Goal: Find specific page/section: Find specific page/section

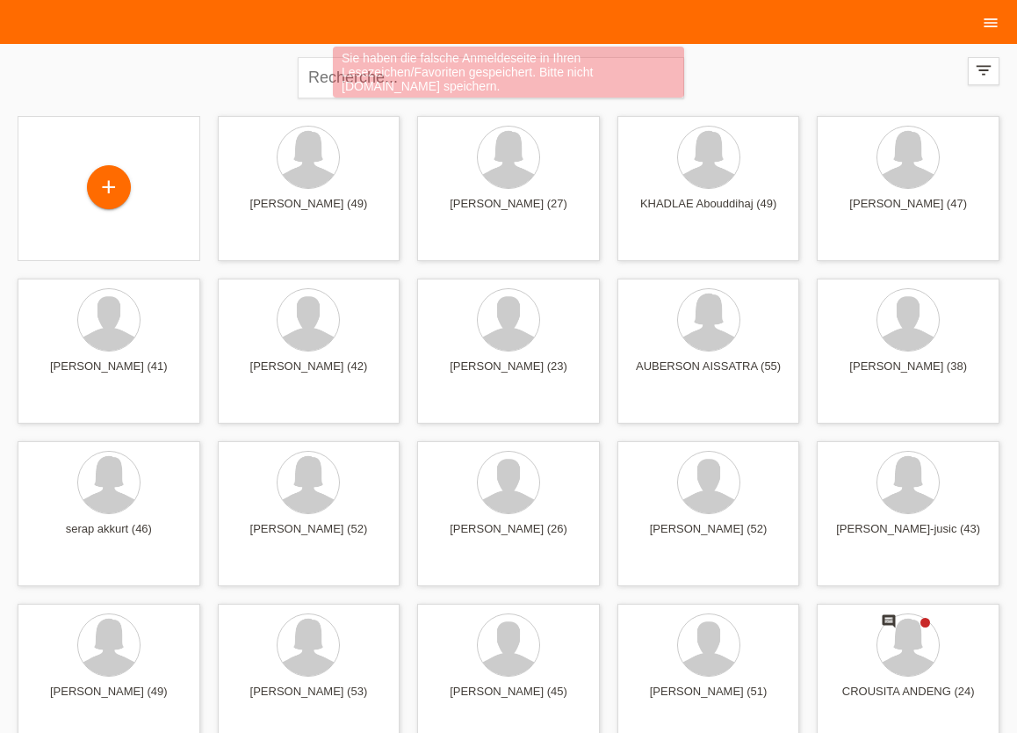
click at [989, 27] on icon "menu" at bounding box center [991, 23] width 18 height 18
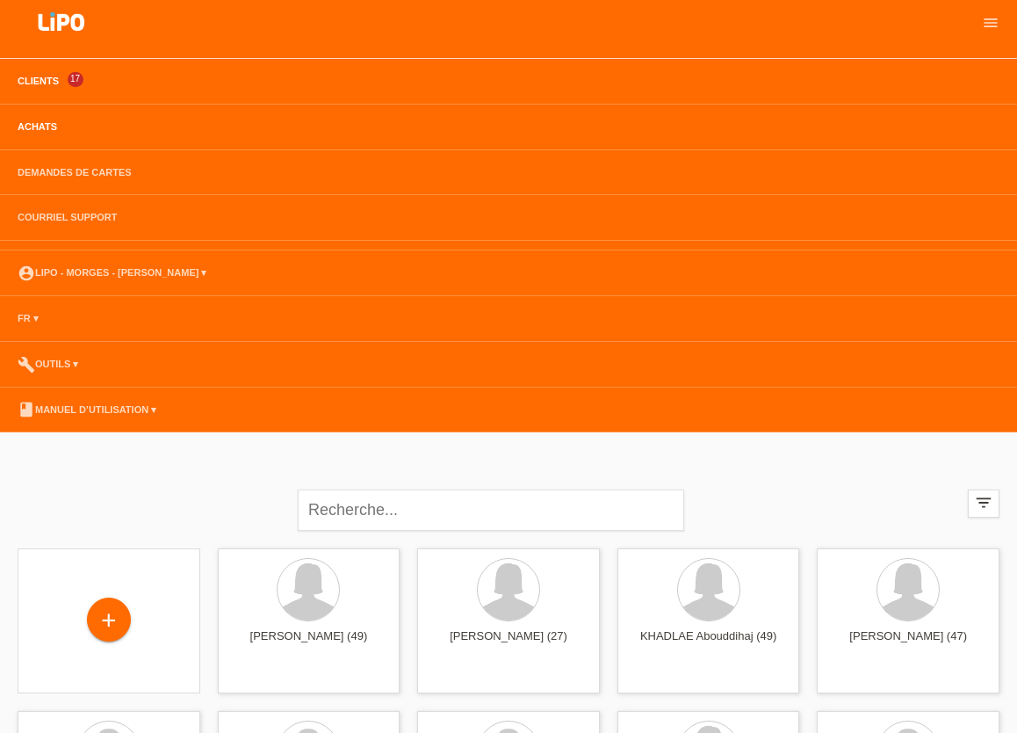
click at [41, 122] on link "Achats" at bounding box center [37, 126] width 57 height 11
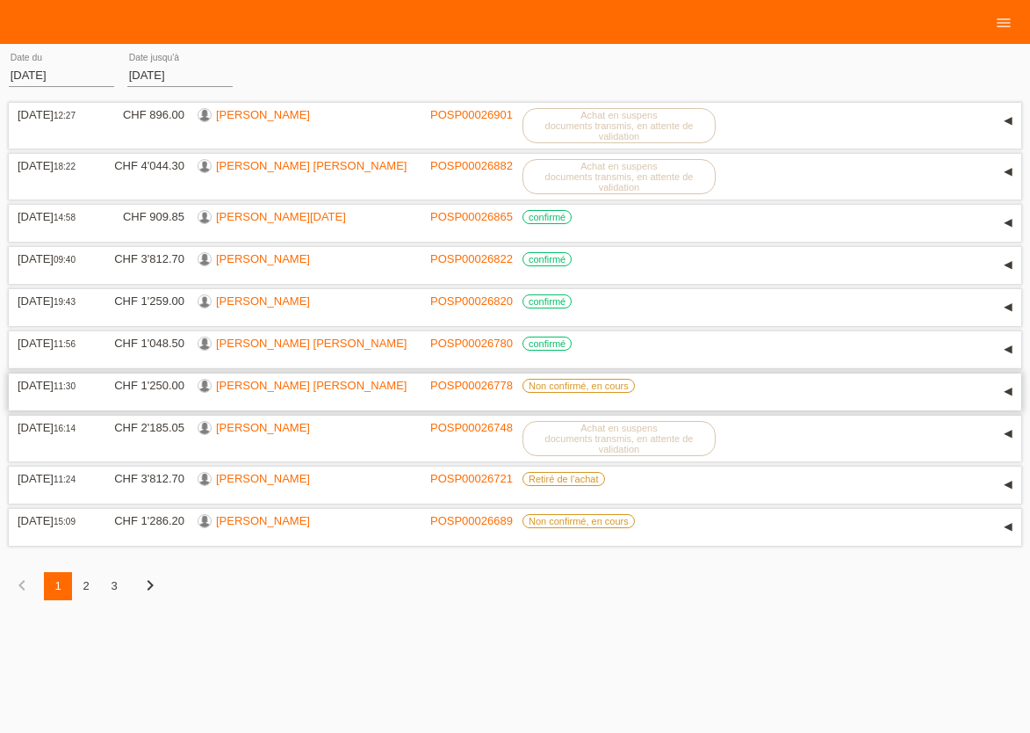
click at [278, 392] on link "JULIE-AMELIE VéRONIQUE ADèLE MORTIER" at bounding box center [311, 385] width 191 height 13
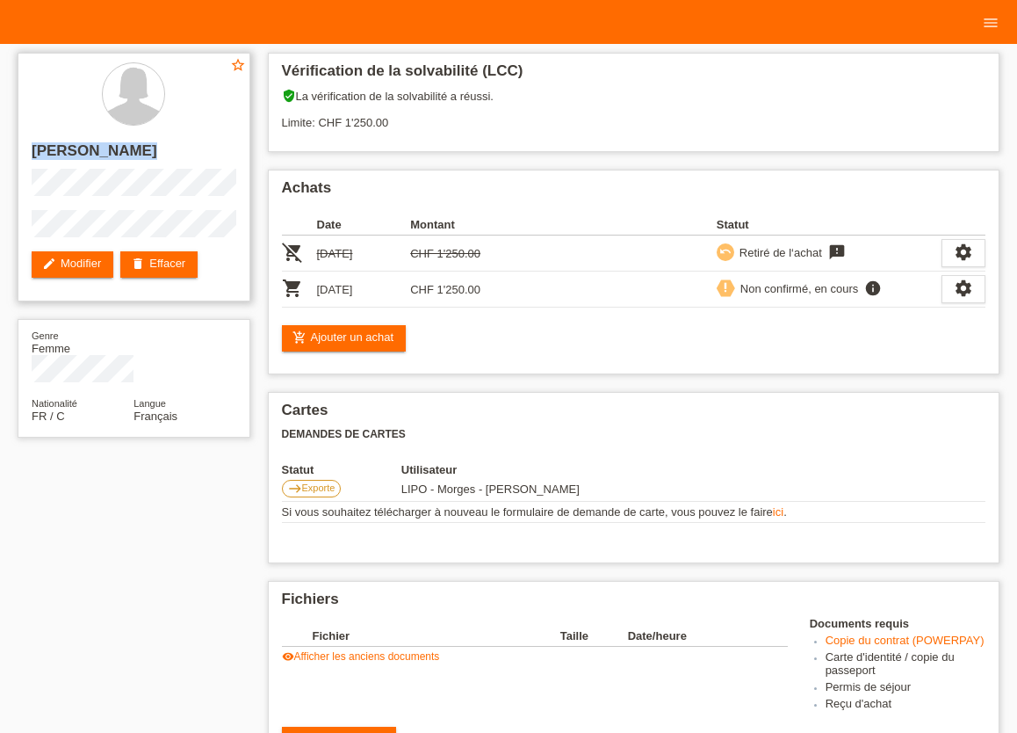
drag, startPoint x: 33, startPoint y: 150, endPoint x: 240, endPoint y: 255, distance: 231.4
click at [240, 255] on div "star_border [PERSON_NAME] edit Modifier delete Effacer" at bounding box center [134, 177] width 233 height 249
copy div "[PERSON_NAME]"
